Goal: Transaction & Acquisition: Purchase product/service

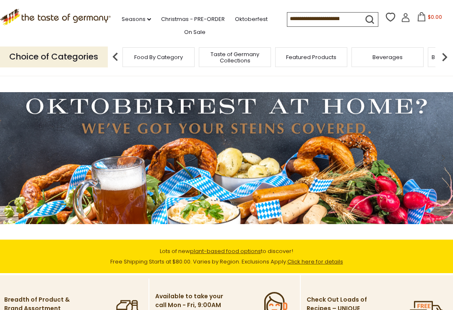
click at [401, 18] on icon at bounding box center [405, 17] width 9 height 9
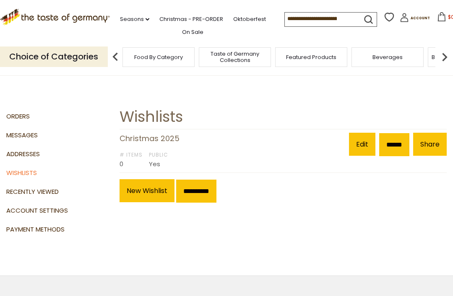
click at [442, 146] on link "Share" at bounding box center [430, 144] width 34 height 23
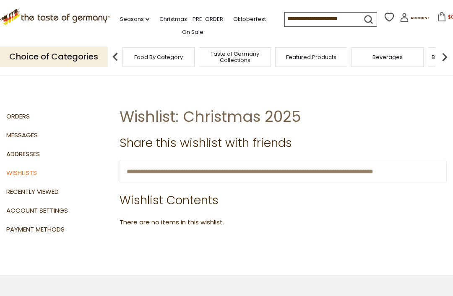
click at [414, 120] on h1 "Wishlist: Christmas 2025" at bounding box center [283, 116] width 327 height 19
click at [447, 54] on img at bounding box center [444, 57] width 17 height 17
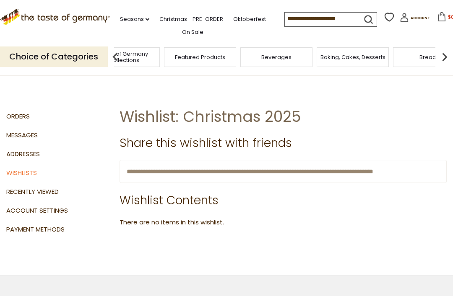
click at [444, 54] on img at bounding box center [444, 57] width 17 height 17
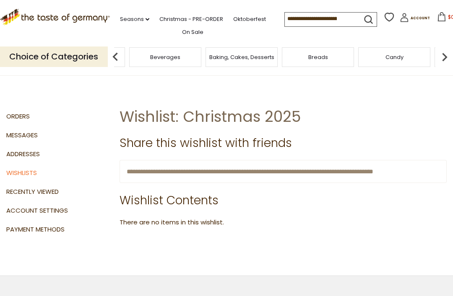
click at [452, 52] on img at bounding box center [444, 57] width 17 height 17
click at [450, 53] on img at bounding box center [444, 57] width 17 height 17
click at [452, 54] on img at bounding box center [444, 57] width 17 height 17
click at [449, 54] on img at bounding box center [444, 57] width 17 height 17
click at [449, 53] on img at bounding box center [444, 57] width 17 height 17
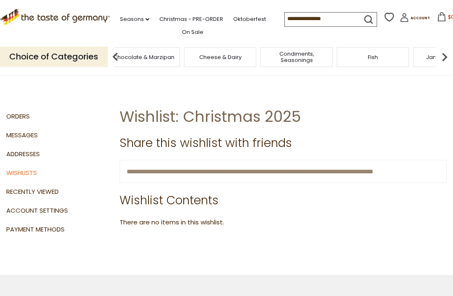
click at [443, 52] on img at bounding box center [444, 57] width 17 height 17
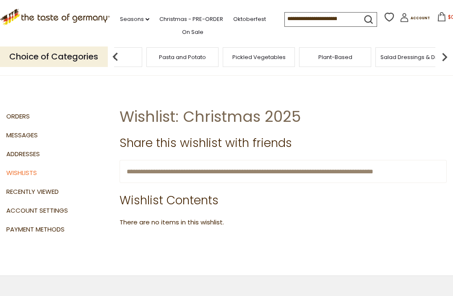
click at [218, 53] on div "Pasta and Potato" at bounding box center [182, 57] width 72 height 20
click at [74, 48] on p "Choice of Categories" at bounding box center [54, 57] width 108 height 21
click at [100, 57] on p "Choice of Categories" at bounding box center [54, 57] width 108 height 21
click at [133, 54] on span "Pickled Vegetables" at bounding box center [106, 57] width 53 height 6
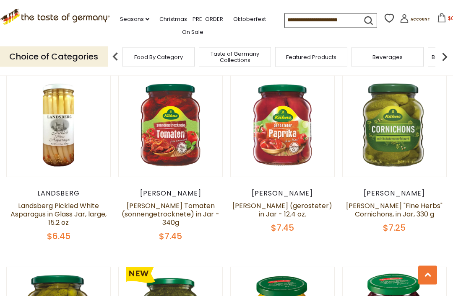
scroll to position [401, 0]
click at [61, 204] on link "Landsberg Pickled White Asparagus in Glass Jar, large, 15.2 oz" at bounding box center [58, 214] width 96 height 26
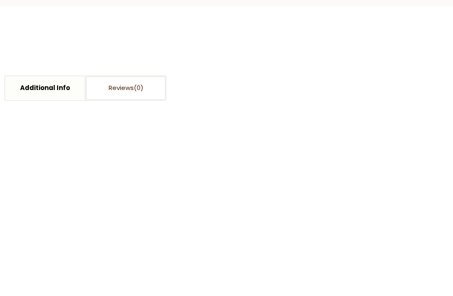
click at [293, 55] on span at bounding box center [290, 59] width 8 height 8
click at [285, 55] on input "*" at bounding box center [267, 64] width 34 height 23
click at [292, 57] on span at bounding box center [290, 59] width 8 height 8
click at [285, 57] on input "*" at bounding box center [267, 64] width 34 height 23
click at [292, 67] on span at bounding box center [290, 69] width 8 height 8
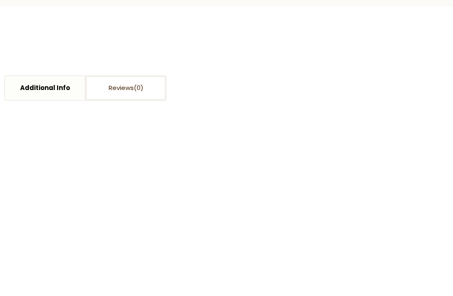
click at [285, 67] on input "*" at bounding box center [267, 64] width 34 height 23
type input "*"
click at [278, 63] on input "*" at bounding box center [267, 64] width 34 height 23
type input "*"
click at [278, 110] on span "Add to Cart" at bounding box center [271, 114] width 39 height 10
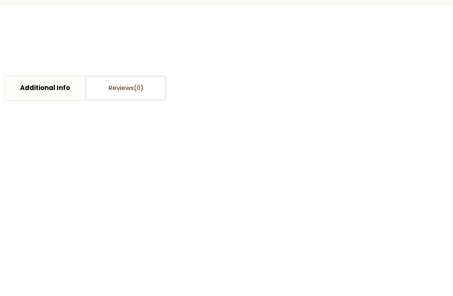
scroll to position [245, 0]
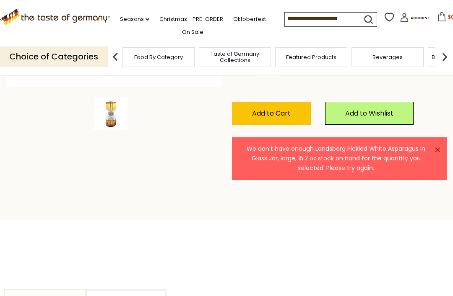
click at [438, 148] on link "×" at bounding box center [437, 150] width 5 height 5
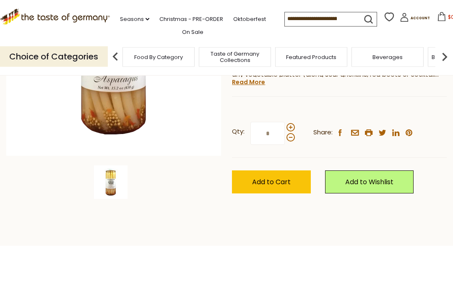
scroll to position [175, 0]
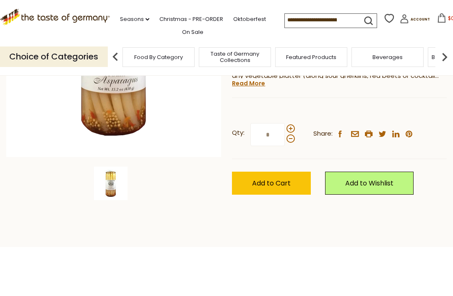
click at [279, 135] on input "*" at bounding box center [267, 134] width 34 height 23
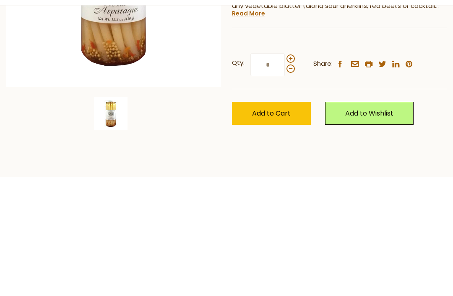
type input "*"
click at [282, 179] on span "Add to Cart" at bounding box center [271, 184] width 39 height 10
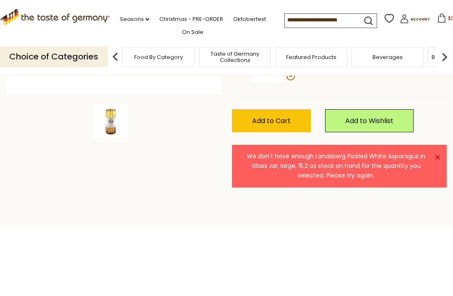
scroll to position [199, 0]
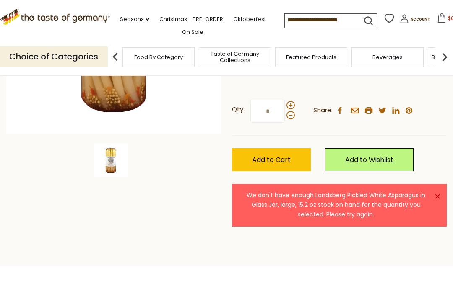
click at [437, 198] on link "×" at bounding box center [437, 196] width 5 height 5
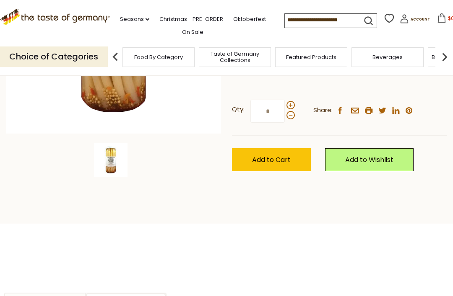
click at [279, 111] on input "*" at bounding box center [267, 111] width 34 height 23
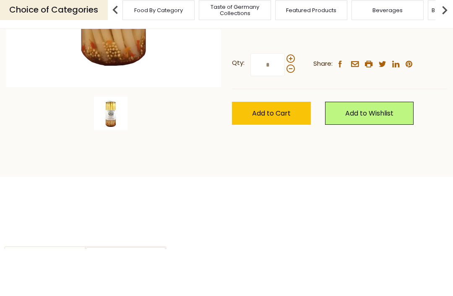
type input "*"
click at [288, 156] on span "Add to Cart" at bounding box center [271, 161] width 39 height 10
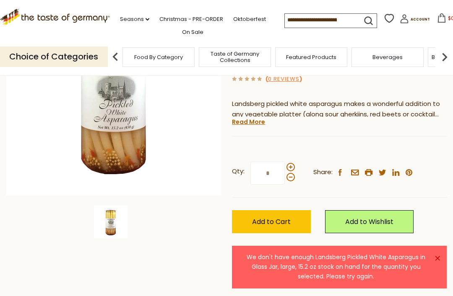
scroll to position [131, 0]
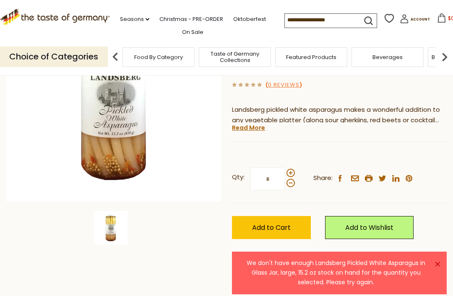
click at [277, 181] on input "*" at bounding box center [267, 179] width 34 height 23
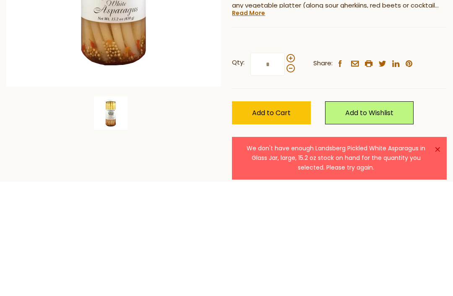
type input "*"
click at [288, 216] on button "Add to Cart" at bounding box center [271, 227] width 79 height 23
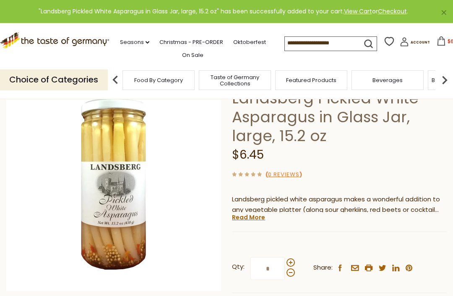
scroll to position [0, 0]
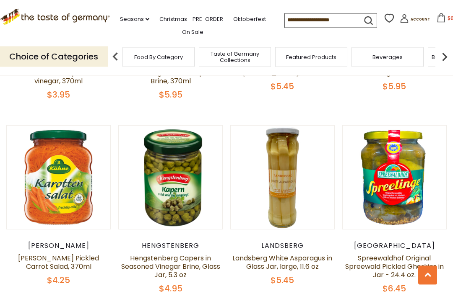
scroll to position [1517, 0]
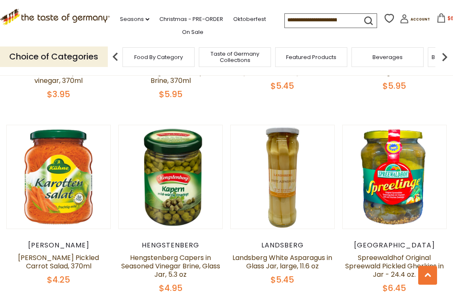
click at [292, 253] on link "Landsberg White Asparagus in Glass Jar, large, 11.6 oz" at bounding box center [282, 262] width 100 height 18
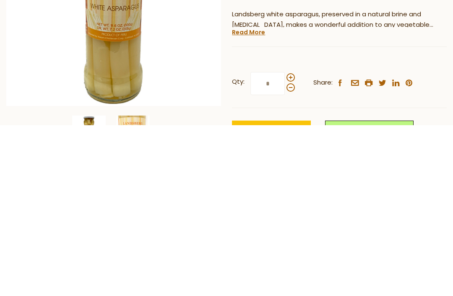
scroll to position [227, 0]
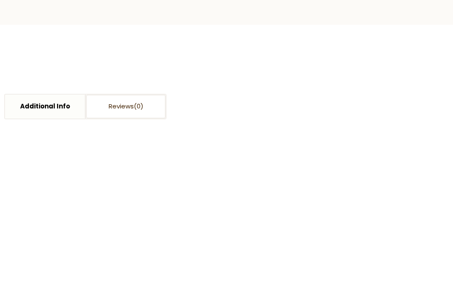
type input "*"
click at [285, 127] on span "Add to Cart" at bounding box center [271, 132] width 39 height 10
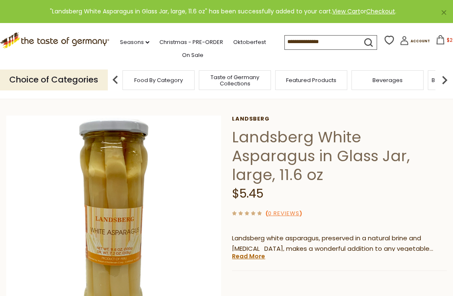
scroll to position [0, 0]
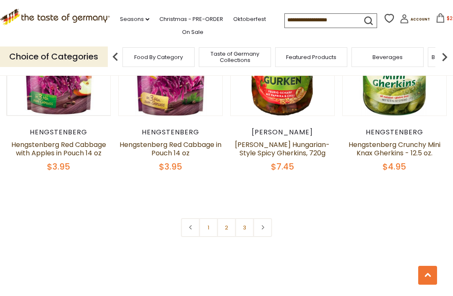
click at [228, 218] on link "2" at bounding box center [226, 227] width 19 height 19
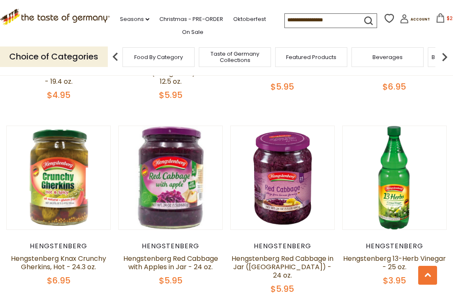
scroll to position [349, 0]
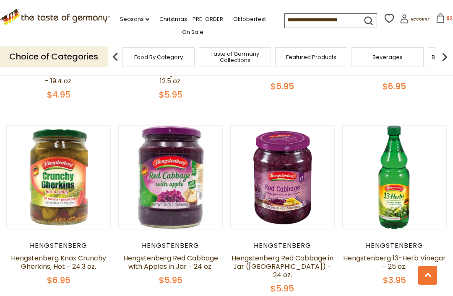
click at [295, 259] on link "Hengstenberg Red Cabbage in Jar ([GEOGRAPHIC_DATA]) - 24 oz." at bounding box center [282, 267] width 102 height 26
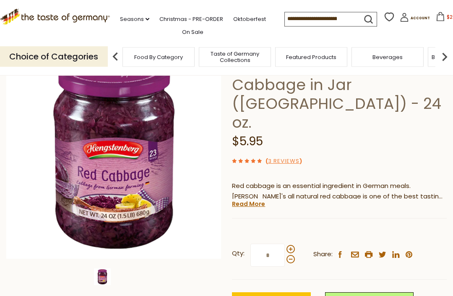
scroll to position [73, 0]
click at [277, 244] on input "*" at bounding box center [267, 255] width 34 height 23
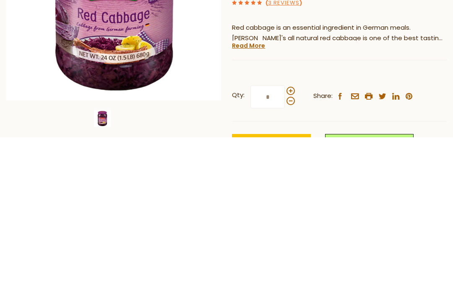
type input "*"
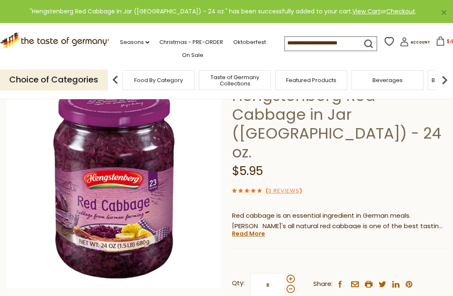
scroll to position [0, 0]
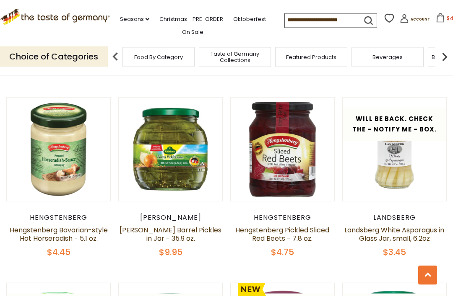
scroll to position [959, 0]
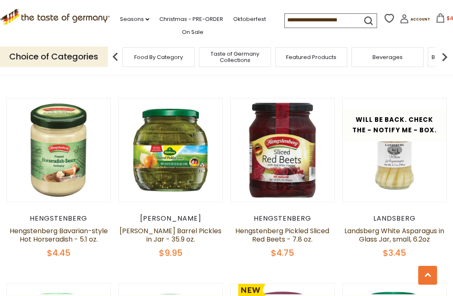
click at [287, 226] on link "Hengstenberg Pickled Sliced Red Beets - 7.8 oz." at bounding box center [282, 235] width 94 height 18
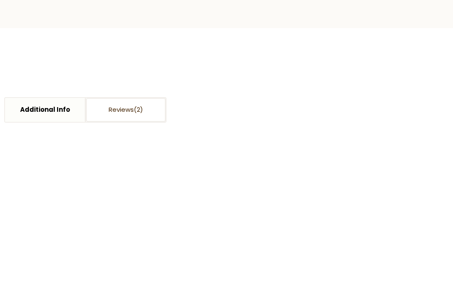
type input "*"
click at [289, 110] on span "Add to Cart" at bounding box center [271, 113] width 39 height 10
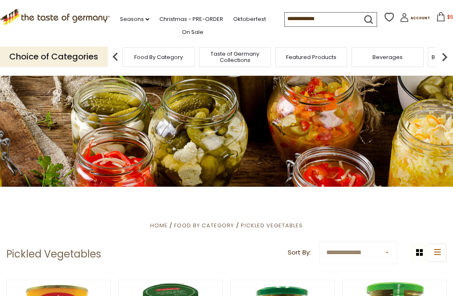
scroll to position [986, 0]
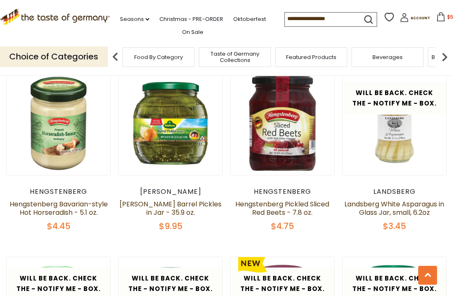
click at [432, 222] on div "Quick View [GEOGRAPHIC_DATA] Hengstenberg Mildessa Bavarian Wine Sauerkraut in …" at bounding box center [226, 163] width 440 height 1739
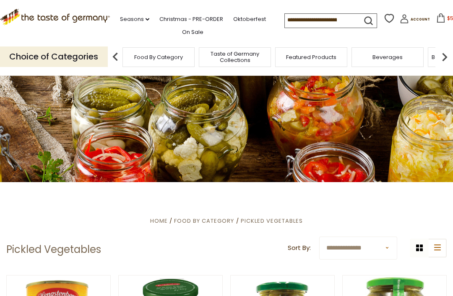
scroll to position [0, 0]
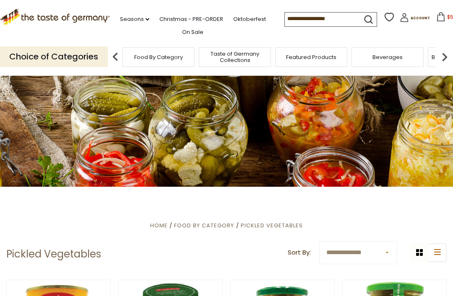
click at [440, 54] on img at bounding box center [444, 57] width 17 height 17
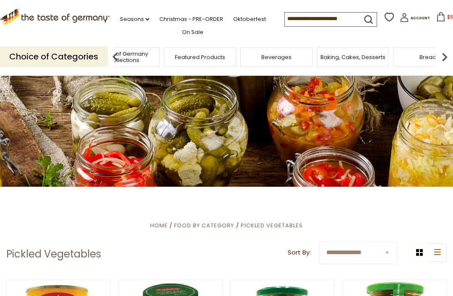
click at [449, 53] on img at bounding box center [444, 57] width 17 height 17
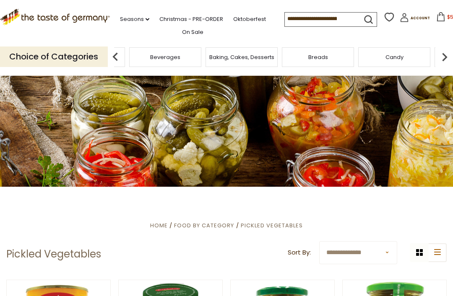
click at [449, 52] on img at bounding box center [444, 57] width 17 height 17
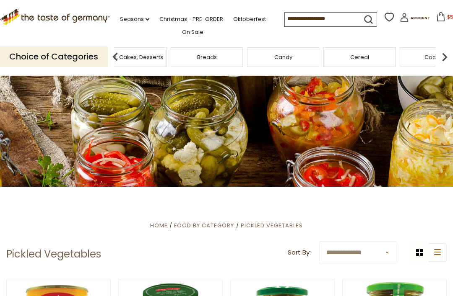
click at [449, 53] on img at bounding box center [444, 57] width 17 height 17
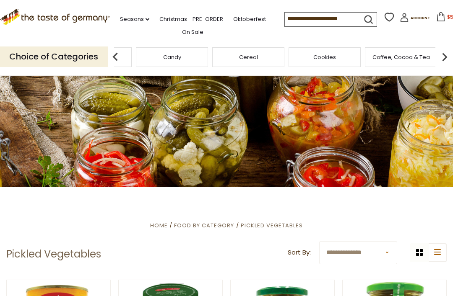
click at [449, 52] on img at bounding box center [444, 57] width 17 height 17
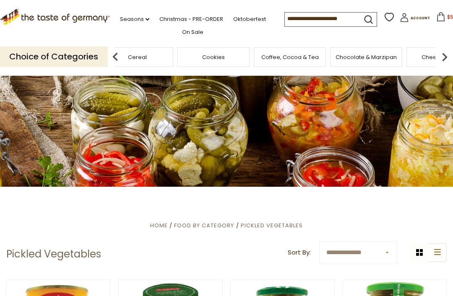
click at [447, 54] on img at bounding box center [444, 57] width 17 height 17
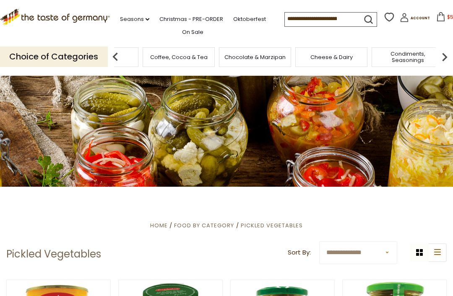
click at [451, 52] on img at bounding box center [444, 57] width 17 height 17
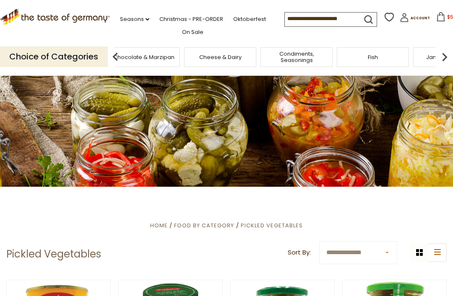
click at [452, 49] on img at bounding box center [444, 57] width 17 height 17
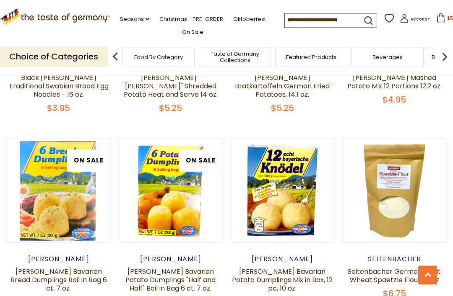
scroll to position [1132, 0]
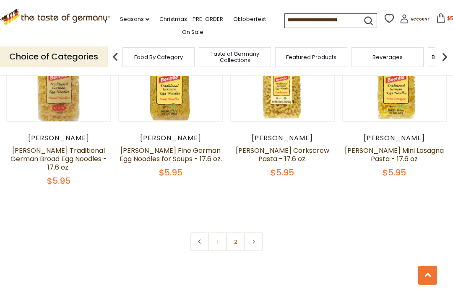
click at [234, 233] on link "2" at bounding box center [235, 242] width 19 height 19
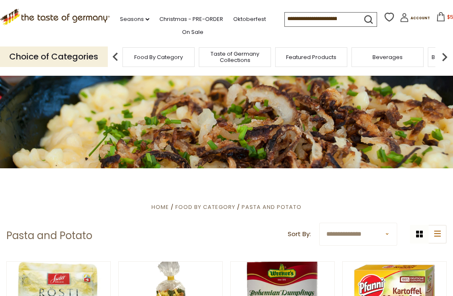
scroll to position [0, 0]
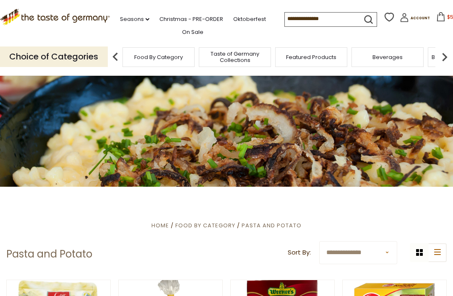
click at [439, 59] on img at bounding box center [444, 57] width 17 height 17
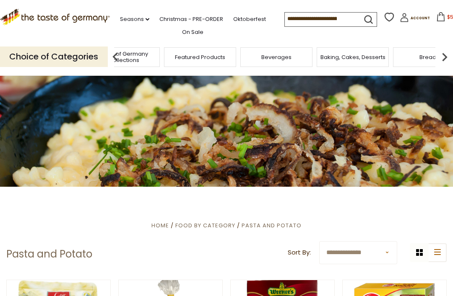
click at [442, 55] on img at bounding box center [444, 57] width 17 height 17
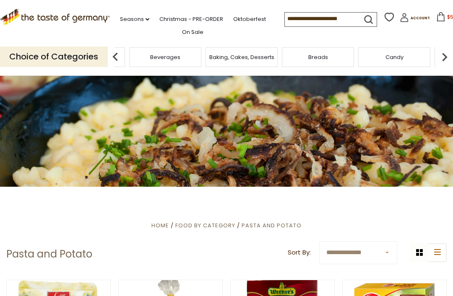
click at [449, 56] on img at bounding box center [444, 57] width 17 height 17
click at [447, 59] on img at bounding box center [444, 57] width 17 height 17
click at [450, 55] on img at bounding box center [444, 57] width 17 height 17
click at [450, 52] on img at bounding box center [444, 57] width 17 height 17
click at [451, 53] on img at bounding box center [444, 57] width 17 height 17
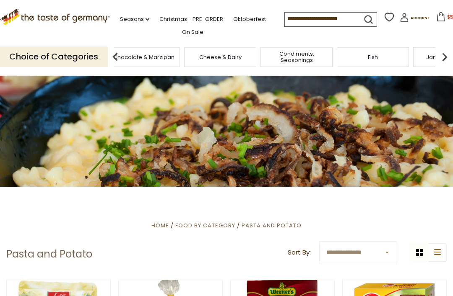
click at [442, 57] on img at bounding box center [444, 57] width 17 height 17
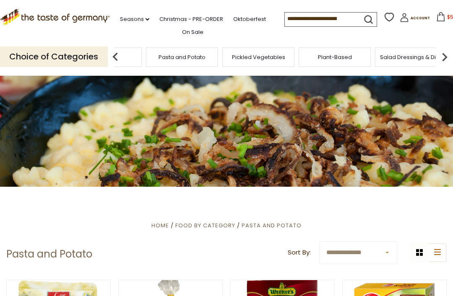
click at [205, 54] on span "Pasta and Potato" at bounding box center [182, 57] width 47 height 6
click at [449, 53] on img at bounding box center [444, 57] width 17 height 17
click at [447, 56] on img at bounding box center [444, 57] width 17 height 17
click at [441, 60] on img at bounding box center [444, 57] width 17 height 17
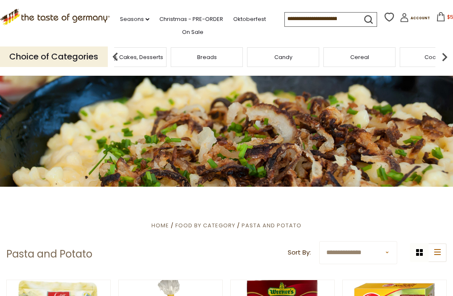
click at [443, 57] on img at bounding box center [444, 57] width 17 height 17
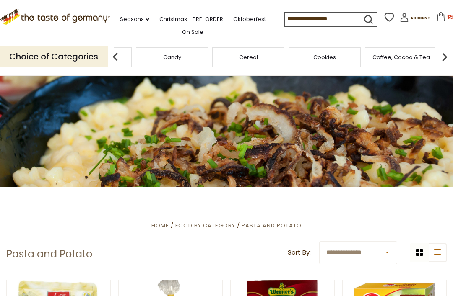
click at [447, 53] on img at bounding box center [444, 57] width 17 height 17
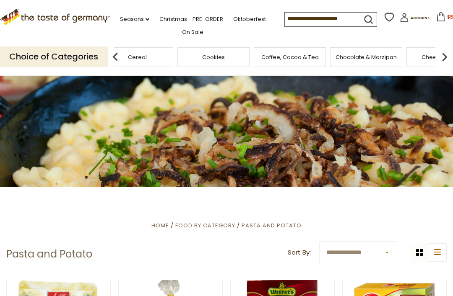
click at [450, 55] on img at bounding box center [444, 57] width 17 height 17
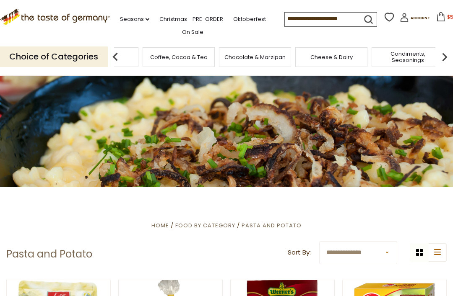
click at [452, 53] on img at bounding box center [444, 57] width 17 height 17
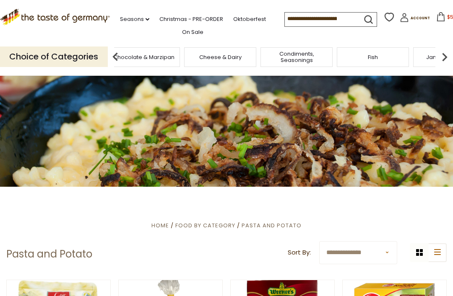
click at [450, 54] on img at bounding box center [444, 57] width 17 height 17
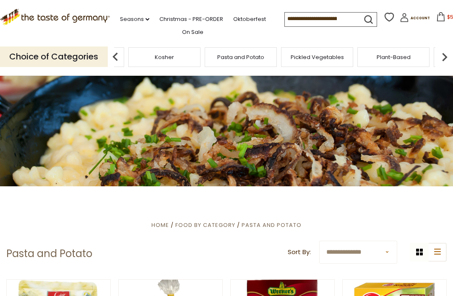
click at [203, 51] on div "Kosher" at bounding box center [164, 57] width 76 height 20
click at [212, 54] on div "Savory Snacks" at bounding box center [176, 57] width 72 height 20
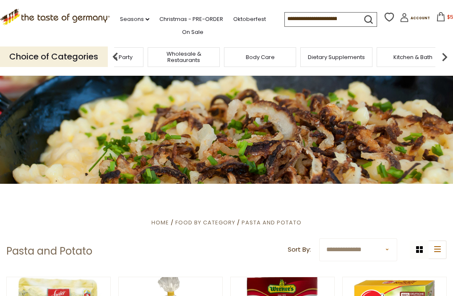
scroll to position [0, 0]
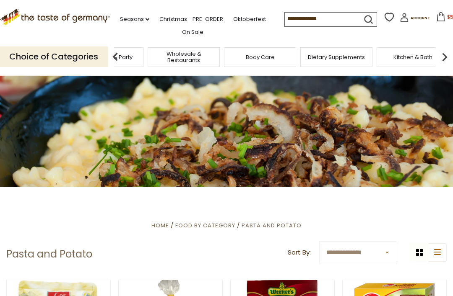
click at [203, 20] on link "Christmas - PRE-ORDER" at bounding box center [191, 19] width 64 height 9
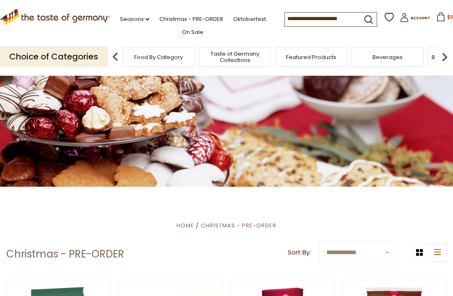
click at [333, 18] on input at bounding box center [320, 19] width 71 height 12
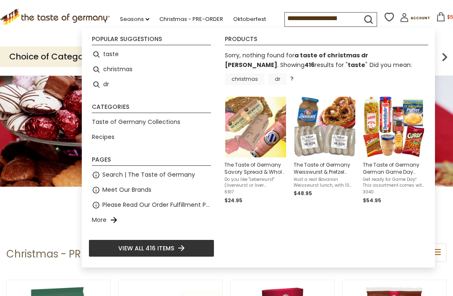
type input "*****"
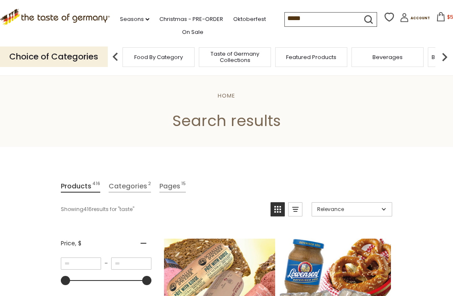
click at [292, 18] on input "*****" at bounding box center [320, 19] width 71 height 12
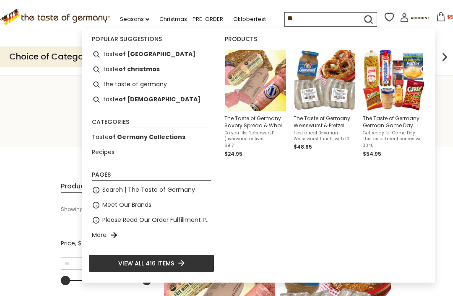
type input "*"
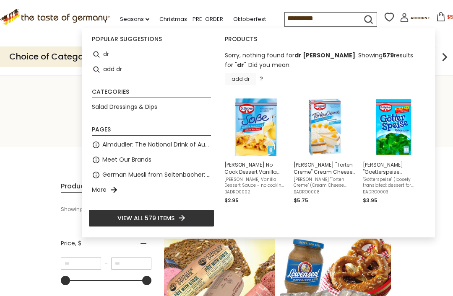
type input "**"
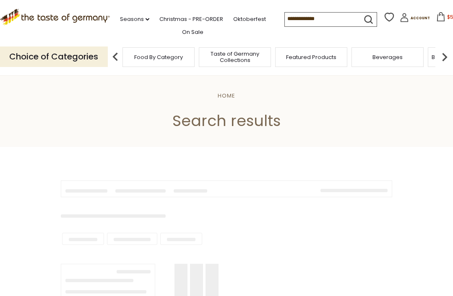
type input "**"
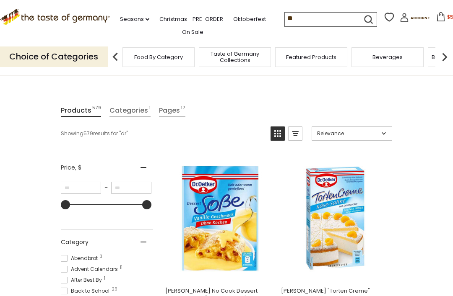
scroll to position [76, 0]
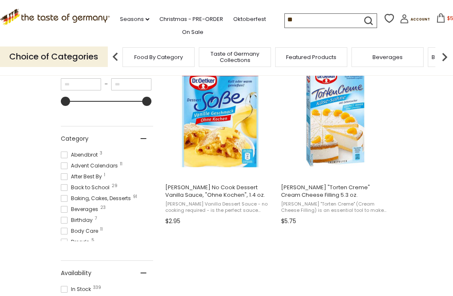
scroll to position [179, 0]
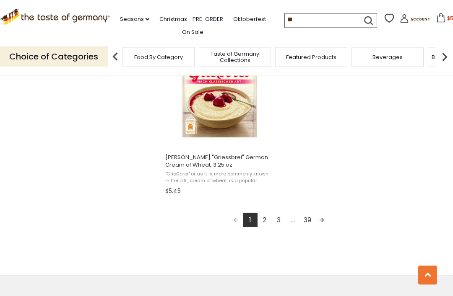
click at [260, 221] on link "2" at bounding box center [264, 220] width 14 height 14
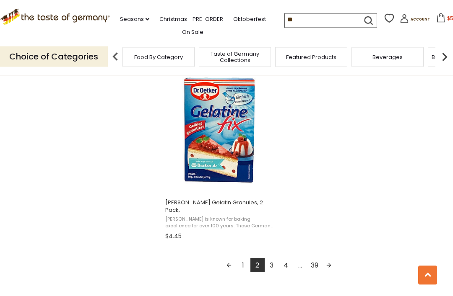
click at [268, 260] on link "3" at bounding box center [272, 266] width 14 height 14
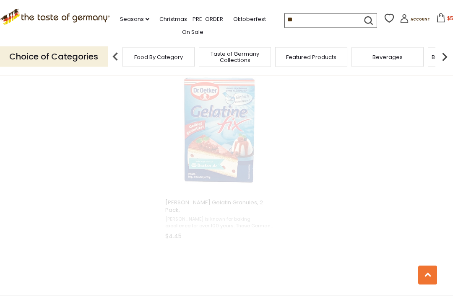
scroll to position [790, 0]
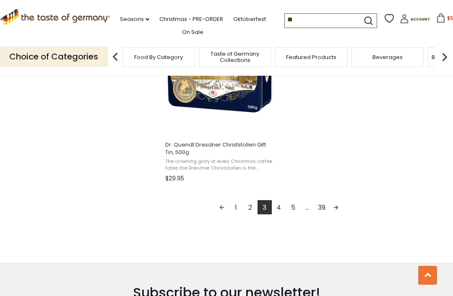
scroll to position [1502, 0]
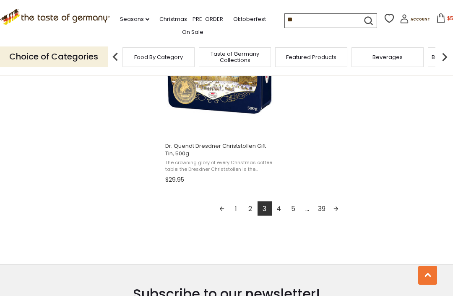
click at [275, 212] on link "4" at bounding box center [279, 209] width 14 height 14
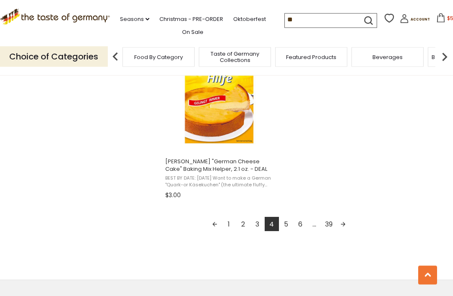
click at [281, 225] on link "5" at bounding box center [286, 225] width 14 height 14
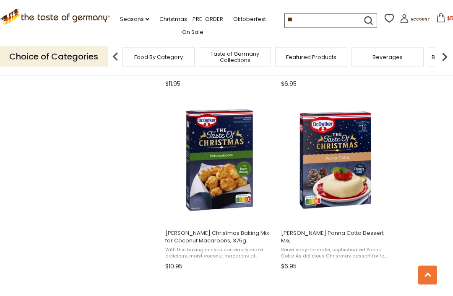
scroll to position [1048, 0]
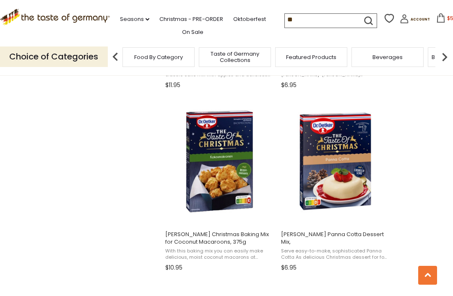
click at [363, 234] on span "[PERSON_NAME] Panna Cotta Dessert Mix," at bounding box center [335, 238] width 109 height 15
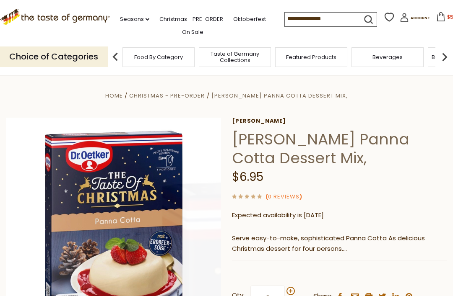
scroll to position [62, 0]
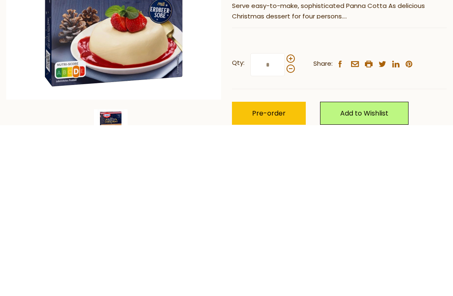
type input "*"
click at [374, 273] on link "Add to Wishlist" at bounding box center [364, 284] width 88 height 23
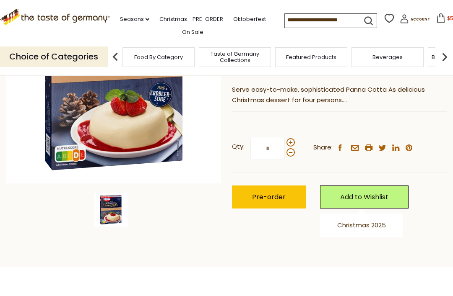
scroll to position [148, 0]
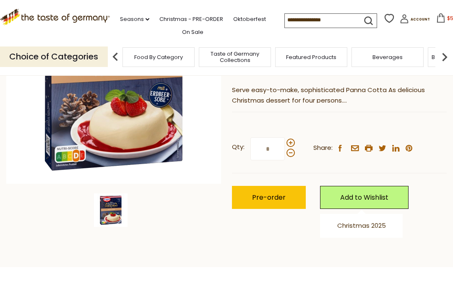
click at [283, 198] on span "Pre-order" at bounding box center [269, 198] width 34 height 10
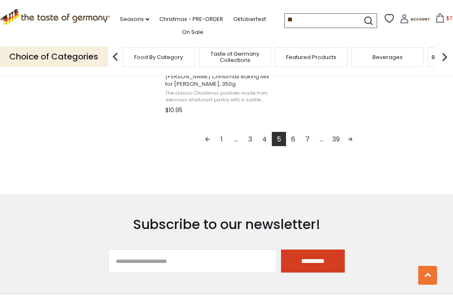
click at [298, 137] on link "6" at bounding box center [293, 139] width 14 height 14
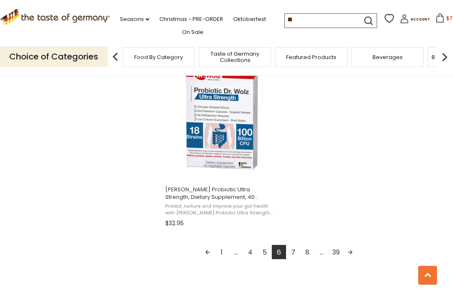
scroll to position [1457, 0]
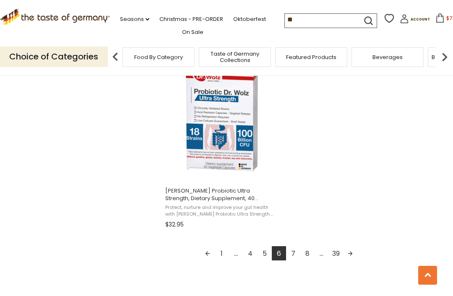
click at [292, 257] on link "7" at bounding box center [293, 254] width 14 height 14
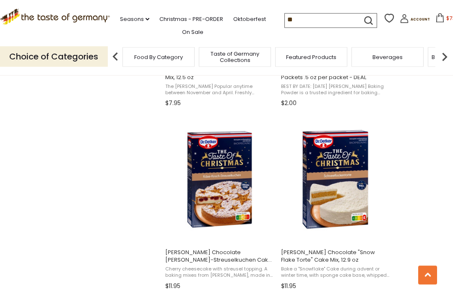
scroll to position [1212, 0]
click at [345, 258] on span "Dr. Oetker Chocolate "Snow Flake Torte" Cake Mix, 12.9 oz" at bounding box center [335, 256] width 109 height 15
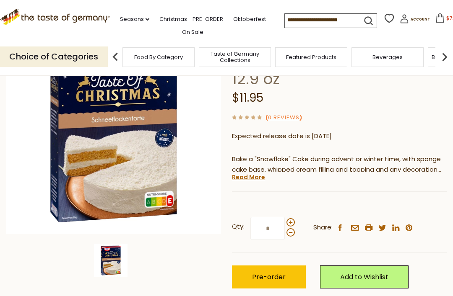
scroll to position [92, 0]
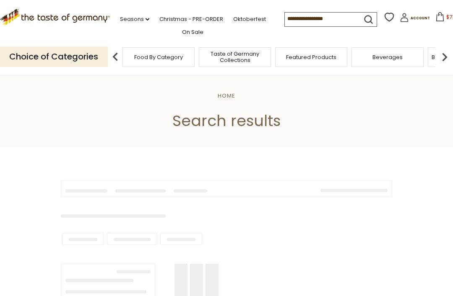
type input "**"
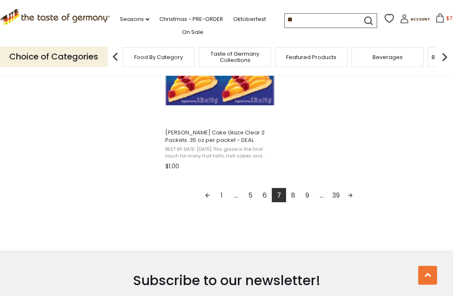
click at [291, 197] on link "8" at bounding box center [293, 195] width 14 height 14
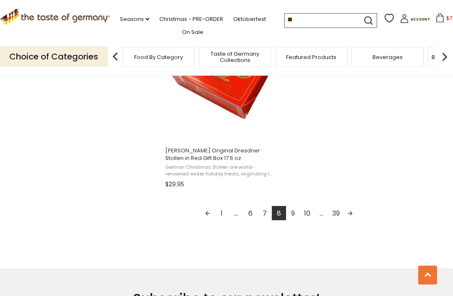
scroll to position [1490, 0]
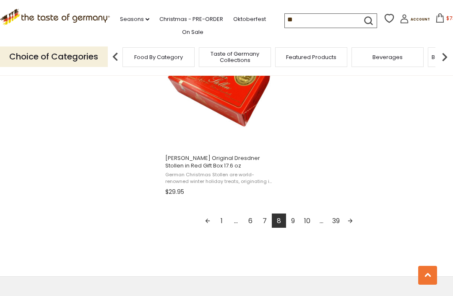
click at [291, 222] on link "9" at bounding box center [293, 221] width 14 height 14
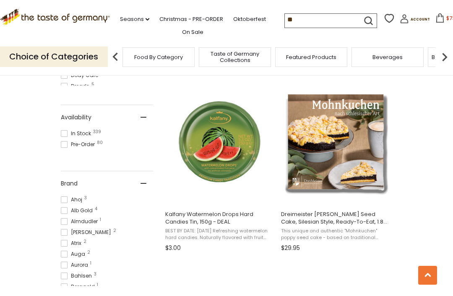
scroll to position [335, 0]
click at [358, 220] on span "Dreimeister [PERSON_NAME] Seed Cake, Silesian Style, Ready-To-Eat, 1.8 lbs." at bounding box center [335, 218] width 109 height 15
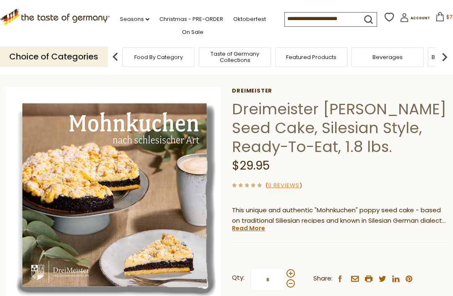
scroll to position [31, 0]
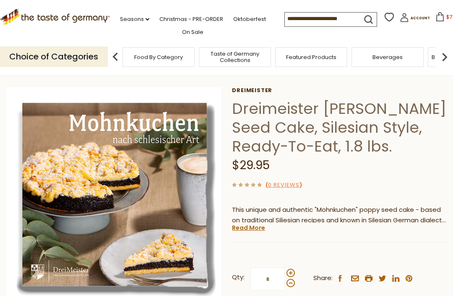
click at [254, 225] on link "Read More" at bounding box center [248, 228] width 33 height 8
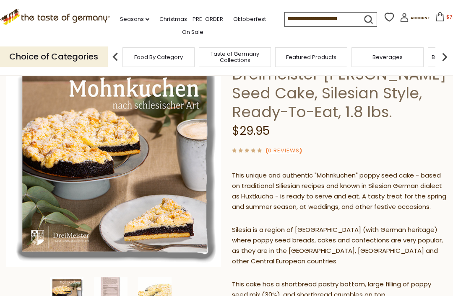
scroll to position [0, 0]
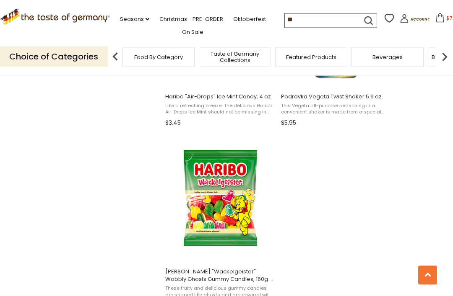
scroll to position [1369, 0]
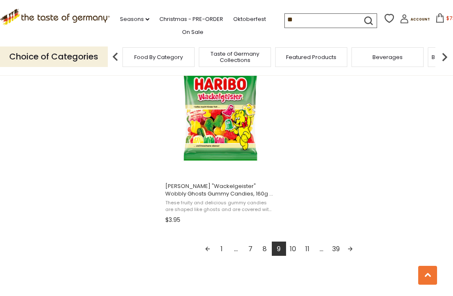
click at [291, 251] on link "10" at bounding box center [293, 249] width 14 height 14
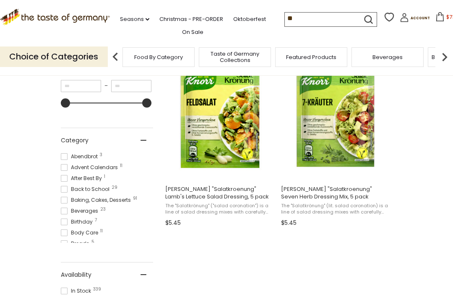
scroll to position [0, 0]
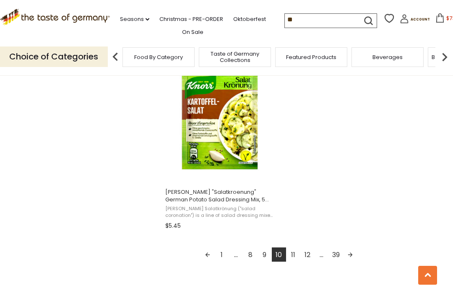
click at [292, 258] on link "11" at bounding box center [293, 255] width 14 height 14
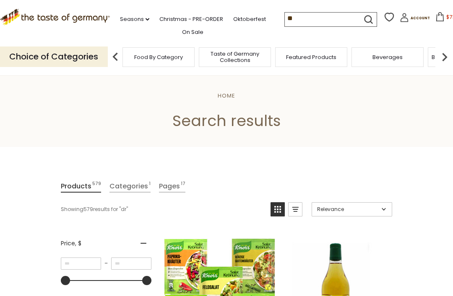
click at [285, 19] on input "**" at bounding box center [320, 19] width 71 height 12
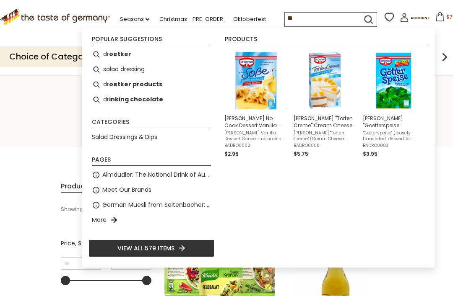
type input "*"
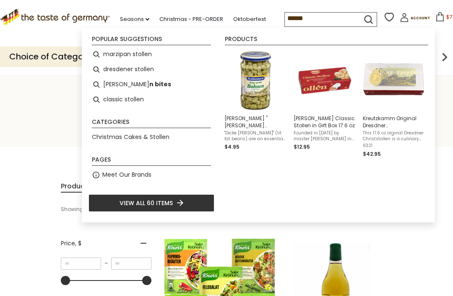
type input "*******"
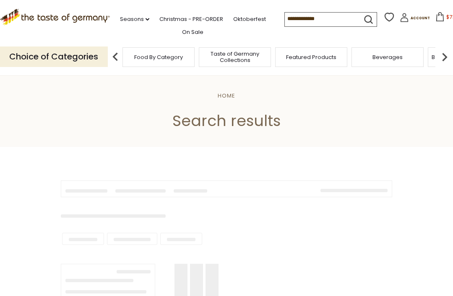
type input "*******"
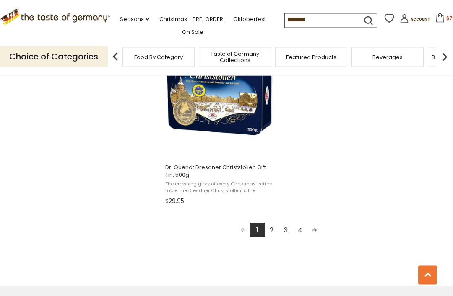
scroll to position [1479, 0]
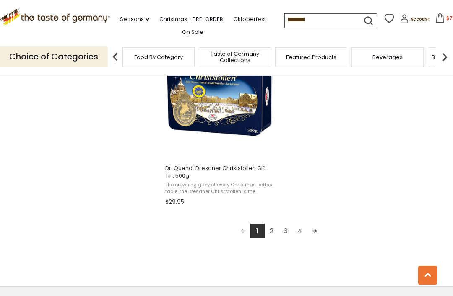
click at [269, 234] on link "2" at bounding box center [272, 231] width 14 height 14
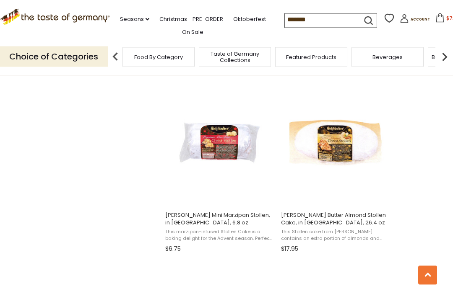
scroll to position [884, 0]
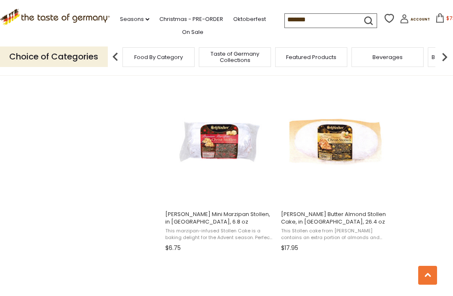
click at [452, 175] on section "Products 60 Categories 1 Pages 1 Showing 60 results for " stollen " Relevance R…" at bounding box center [226, 73] width 453 height 1620
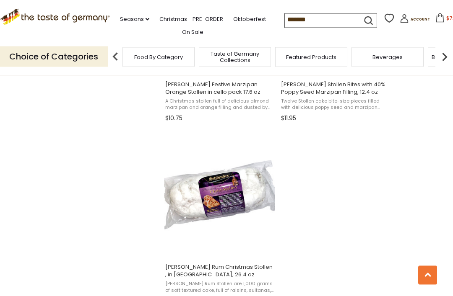
scroll to position [1380, 0]
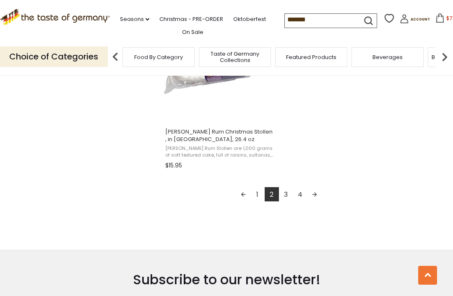
click at [287, 196] on link "3" at bounding box center [286, 194] width 14 height 14
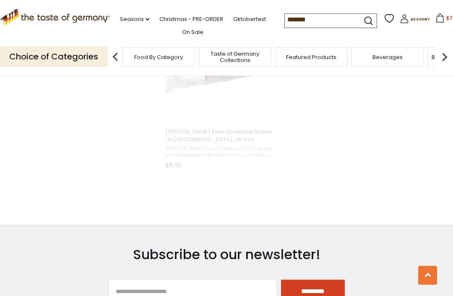
scroll to position [663, 0]
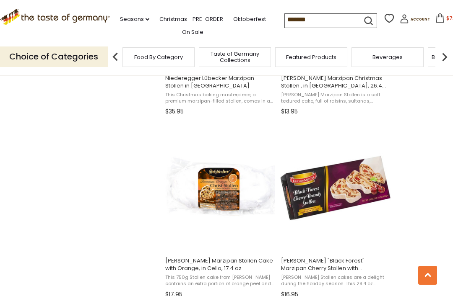
scroll to position [1209, 0]
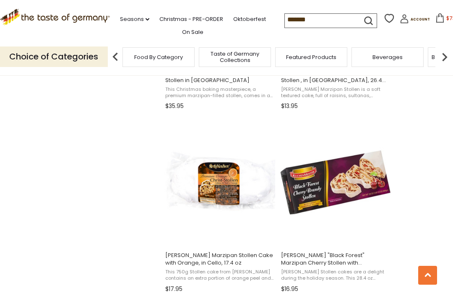
click at [354, 254] on span "[PERSON_NAME] "Black Forest" Marzipan Cherry Stollen with [PERSON_NAME] in Gift…" at bounding box center [335, 259] width 109 height 15
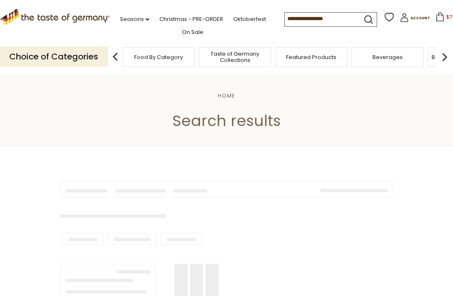
type input "*******"
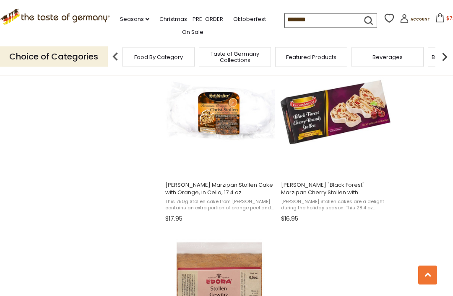
scroll to position [1280, 0]
click at [221, 190] on span "[PERSON_NAME] Marzipan Stollen Cake with Orange, in Cello, 17.4 oz" at bounding box center [219, 189] width 109 height 15
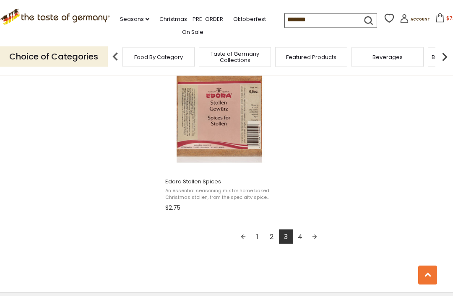
scroll to position [1457, 0]
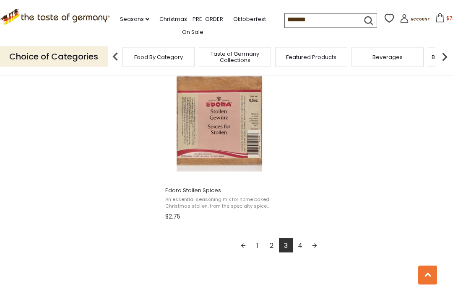
click at [301, 246] on link "4" at bounding box center [300, 246] width 14 height 14
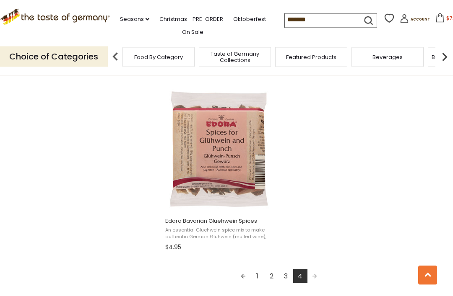
scroll to position [1427, 0]
click at [286, 278] on link "3" at bounding box center [286, 276] width 14 height 14
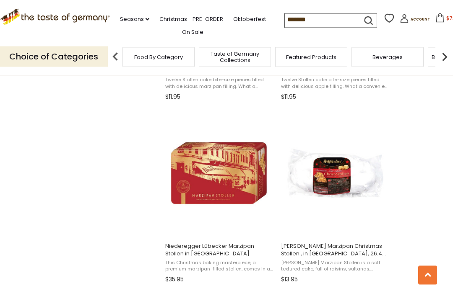
scroll to position [1036, 0]
click at [356, 250] on span "[PERSON_NAME] Marzipan Christmas Stollen , in [GEOGRAPHIC_DATA], 26.4 oz" at bounding box center [335, 250] width 109 height 15
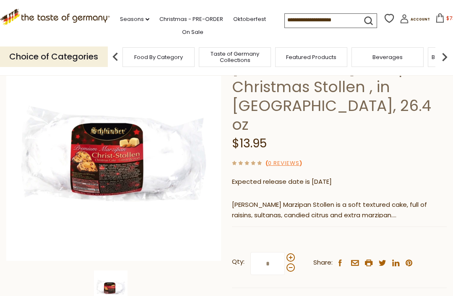
scroll to position [72, 0]
click at [279, 252] on input "*" at bounding box center [267, 263] width 34 height 23
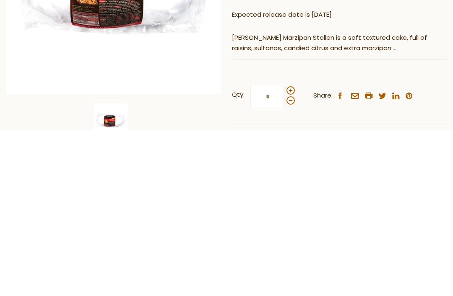
type input "*"
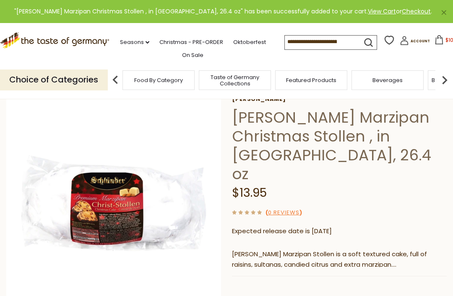
scroll to position [0, 0]
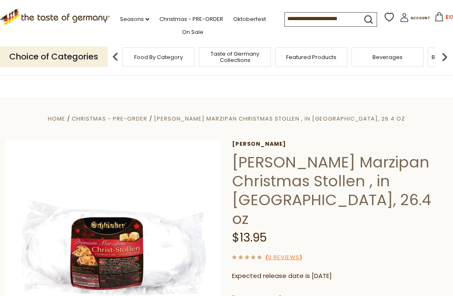
click at [445, 18] on span "$100.95" at bounding box center [454, 16] width 19 height 7
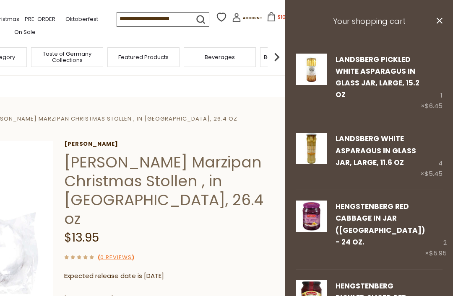
click at [369, 108] on link "Remove" at bounding box center [367, 107] width 25 height 9
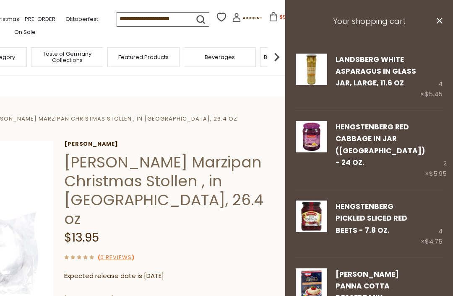
click at [372, 171] on link "Remove" at bounding box center [367, 175] width 25 height 9
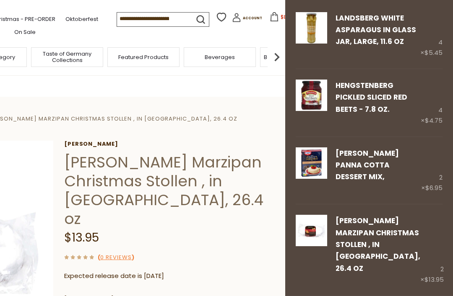
scroll to position [34, 0]
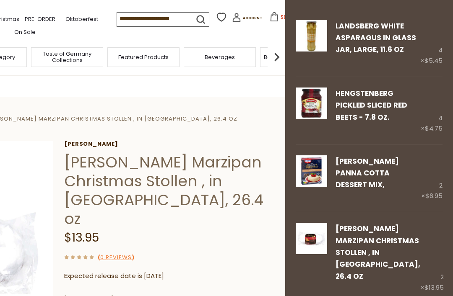
click at [231, 252] on div "( 0 Reviews )" at bounding box center [171, 257] width 215 height 10
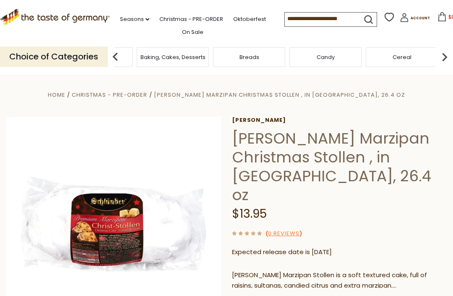
scroll to position [0, 0]
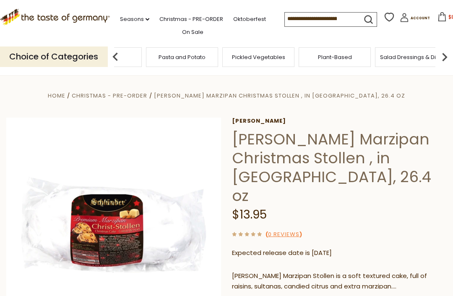
click at [205, 55] on span "Pasta and Potato" at bounding box center [182, 57] width 47 height 6
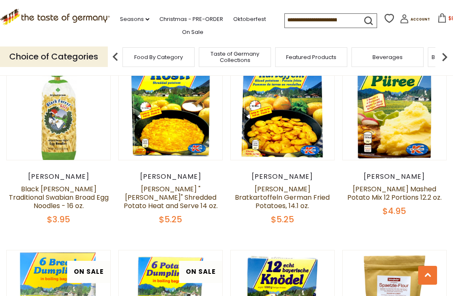
scroll to position [1019, 0]
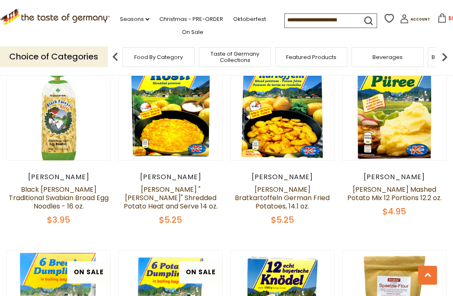
click at [78, 55] on p "Choice of Categories" at bounding box center [54, 57] width 108 height 21
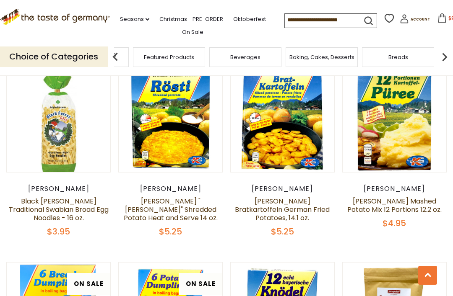
scroll to position [1006, 0]
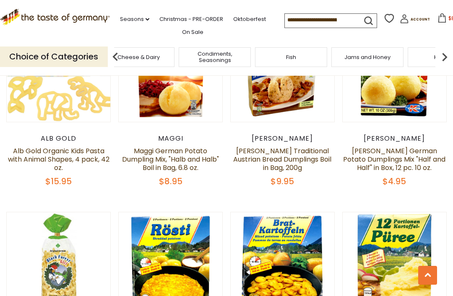
scroll to position [863, 0]
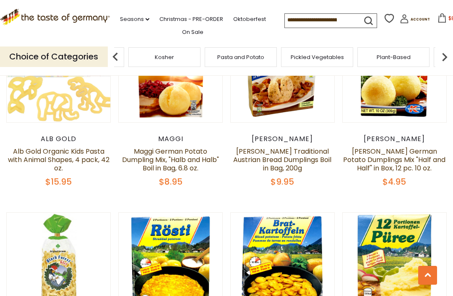
click at [286, 58] on div "Food By Category Taste of Germany Collections Featured Products [GEOGRAPHIC_DAT…" at bounding box center [240, 57] width 2519 height 20
click at [209, 55] on div "Toppings" at bounding box center [173, 57] width 72 height 20
click at [220, 57] on div "Body Care" at bounding box center [184, 57] width 72 height 20
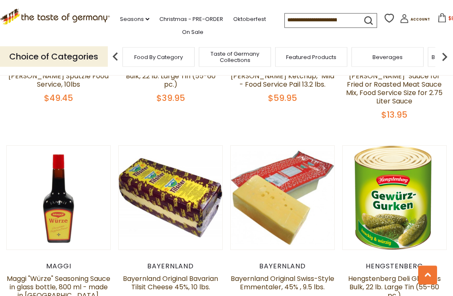
scroll to position [742, 0]
click at [332, 18] on input at bounding box center [320, 20] width 71 height 12
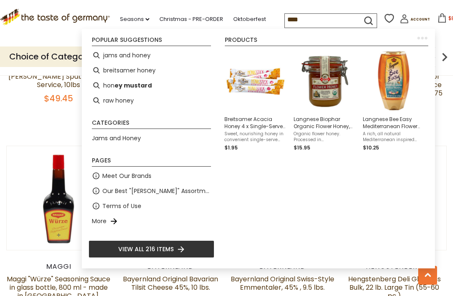
type input "*****"
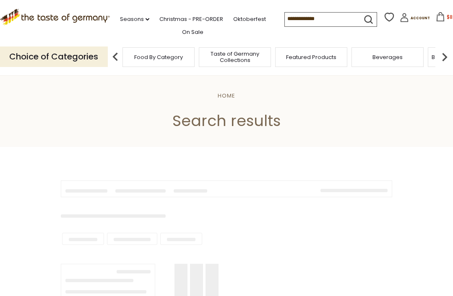
type input "*****"
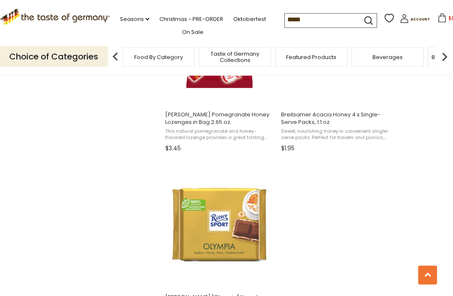
scroll to position [1352, 0]
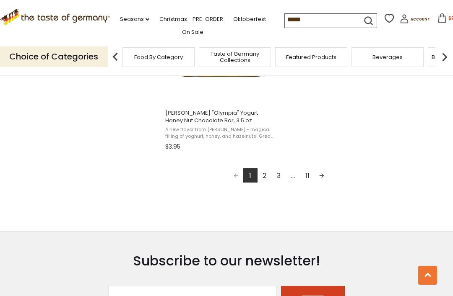
click at [265, 177] on link "2" at bounding box center [264, 176] width 14 height 14
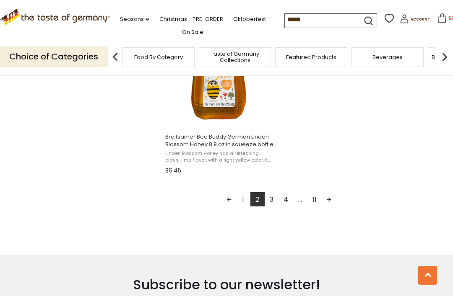
scroll to position [1503, 0]
click at [271, 199] on link "3" at bounding box center [272, 200] width 14 height 14
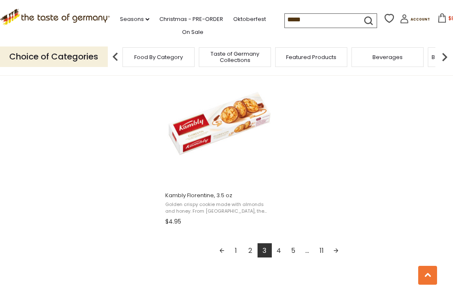
scroll to position [1444, 0]
click at [277, 254] on link "4" at bounding box center [279, 251] width 14 height 14
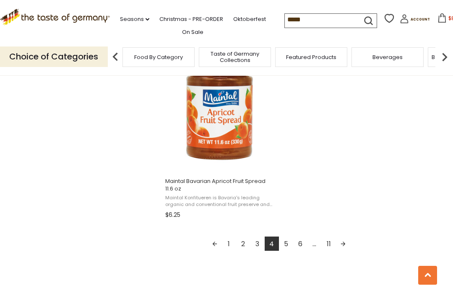
scroll to position [1466, 0]
click at [284, 242] on link "5" at bounding box center [286, 244] width 14 height 14
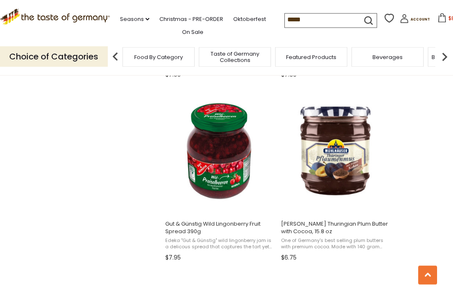
scroll to position [693, 0]
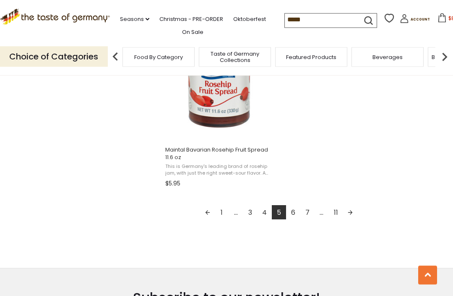
click at [292, 213] on link "6" at bounding box center [293, 213] width 14 height 14
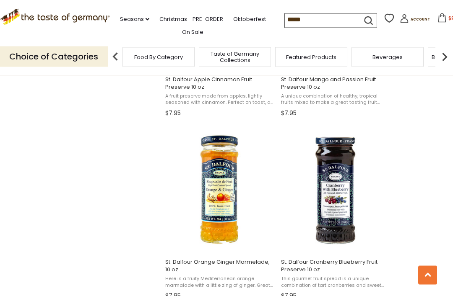
scroll to position [837, 0]
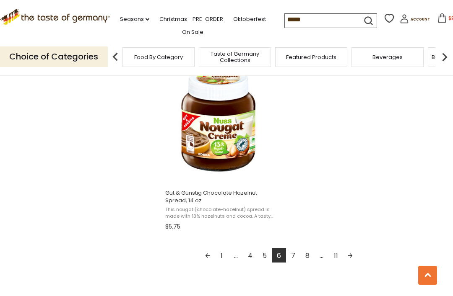
click at [294, 256] on link "7" at bounding box center [293, 256] width 14 height 14
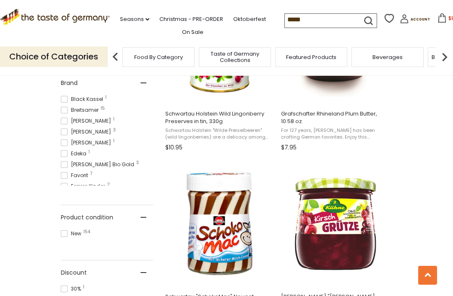
scroll to position [438, 0]
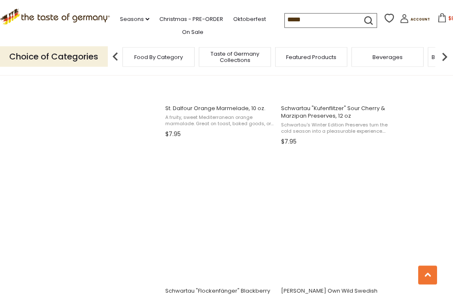
scroll to position [1174, 0]
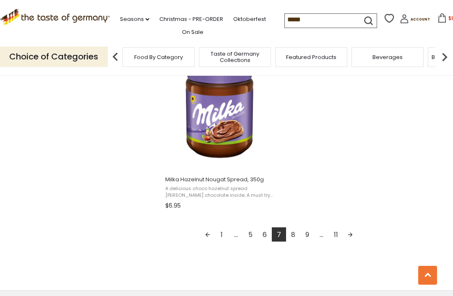
click at [295, 235] on link "8" at bounding box center [293, 235] width 14 height 14
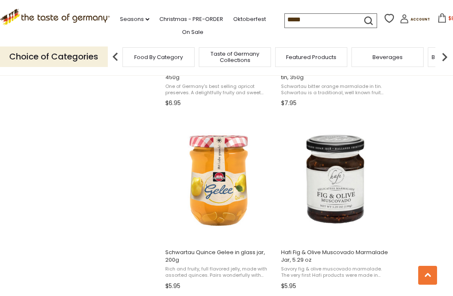
scroll to position [1199, 0]
